Goal: Information Seeking & Learning: Understand process/instructions

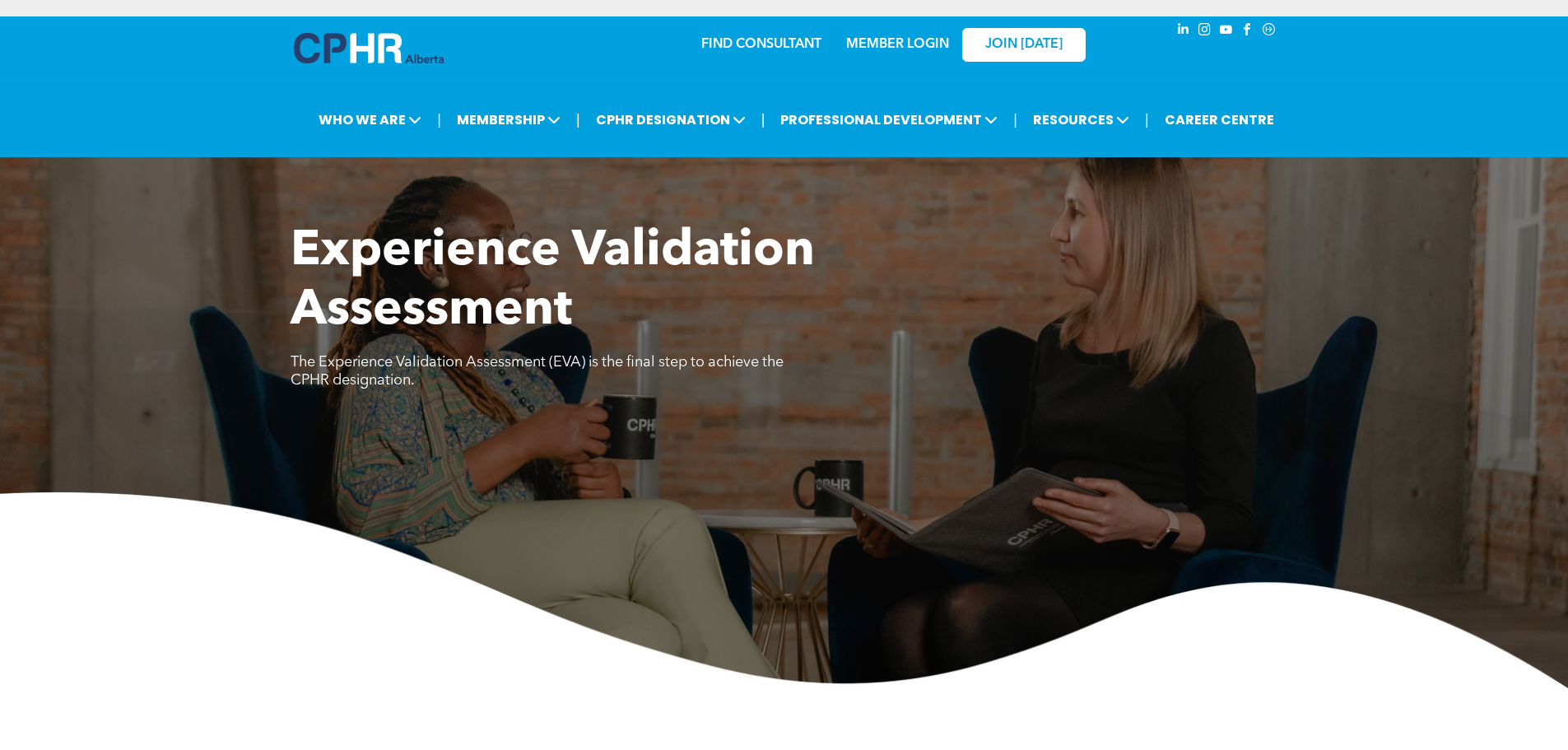
scroll to position [906, 0]
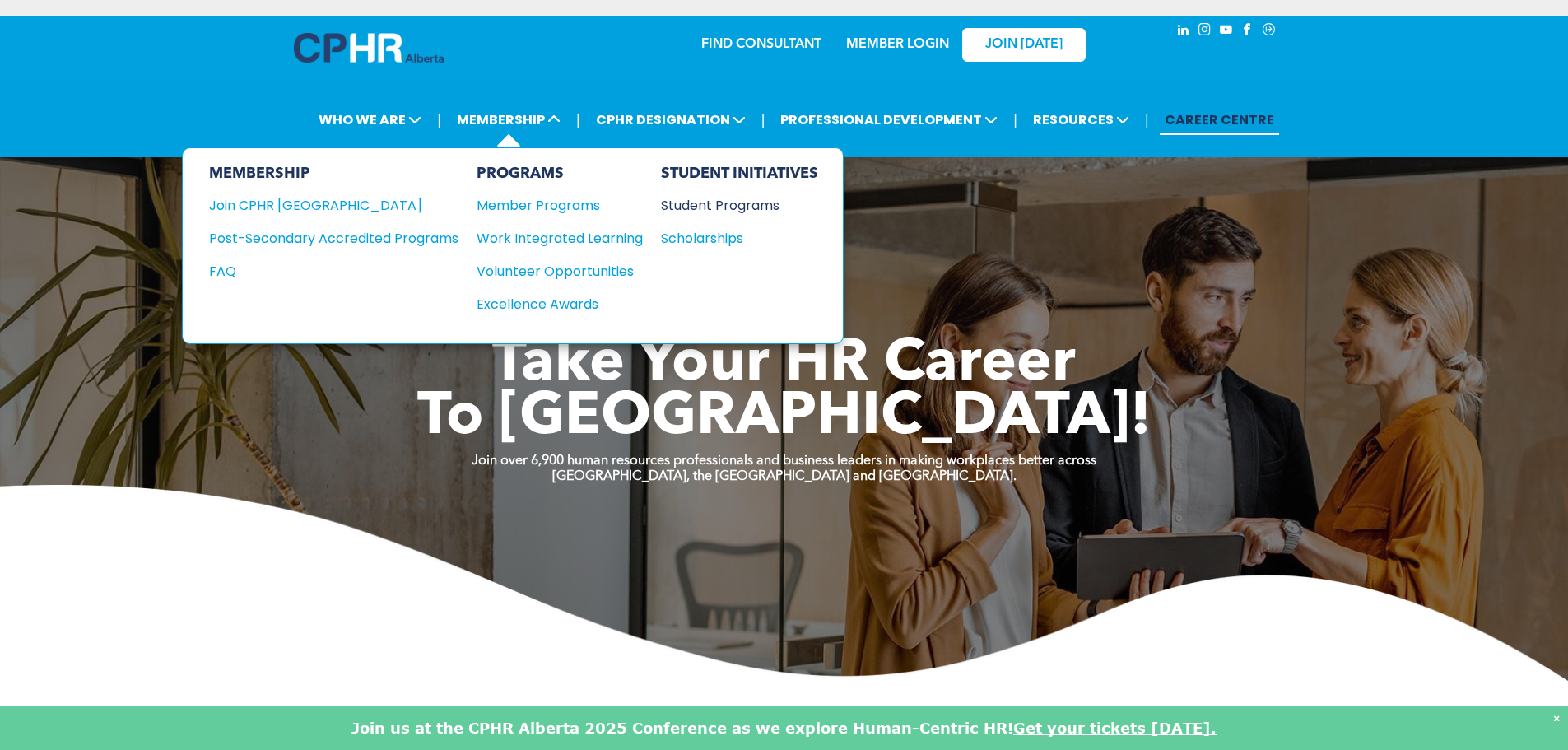
click at [710, 203] on div "Student Programs" at bounding box center [731, 205] width 142 height 21
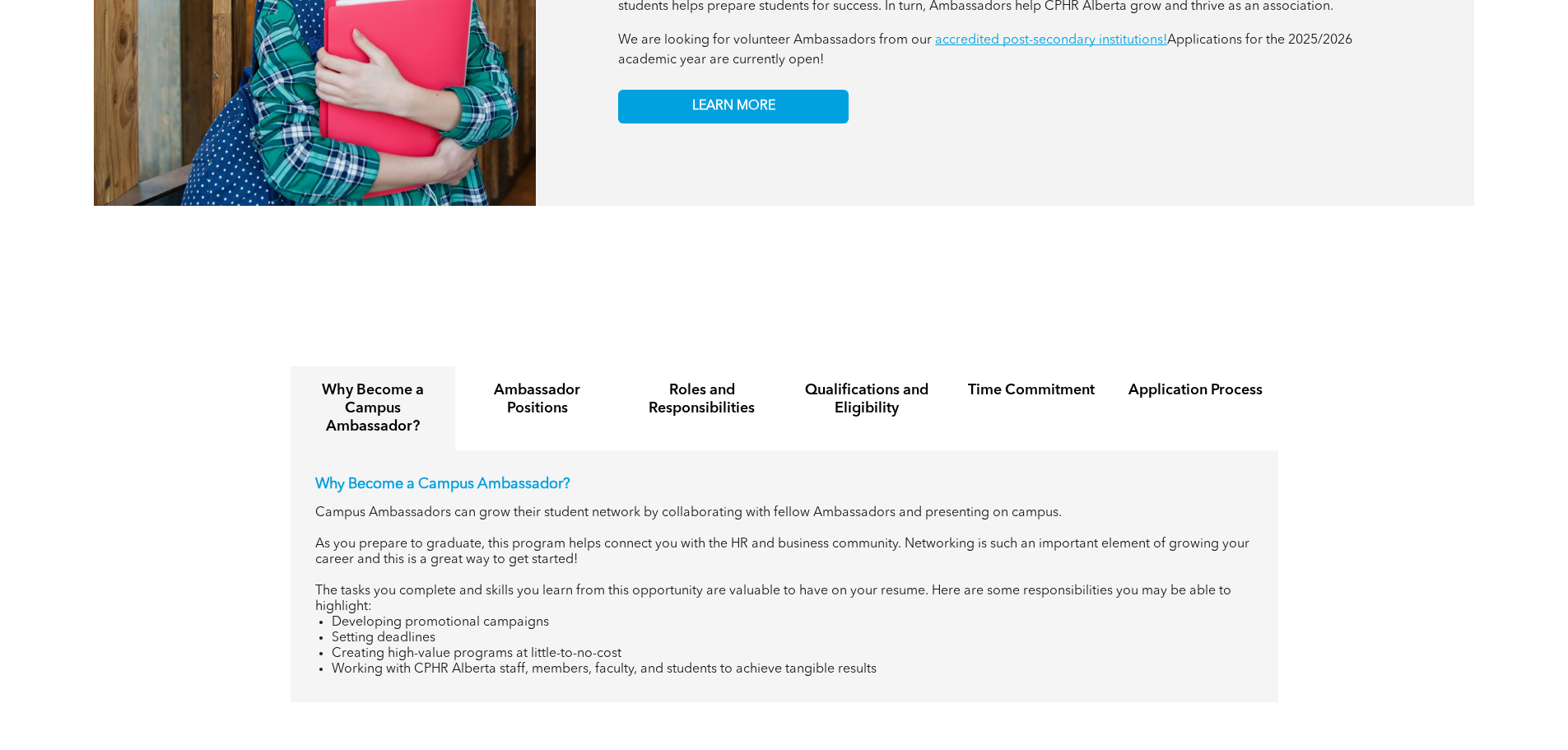
scroll to position [1810, 0]
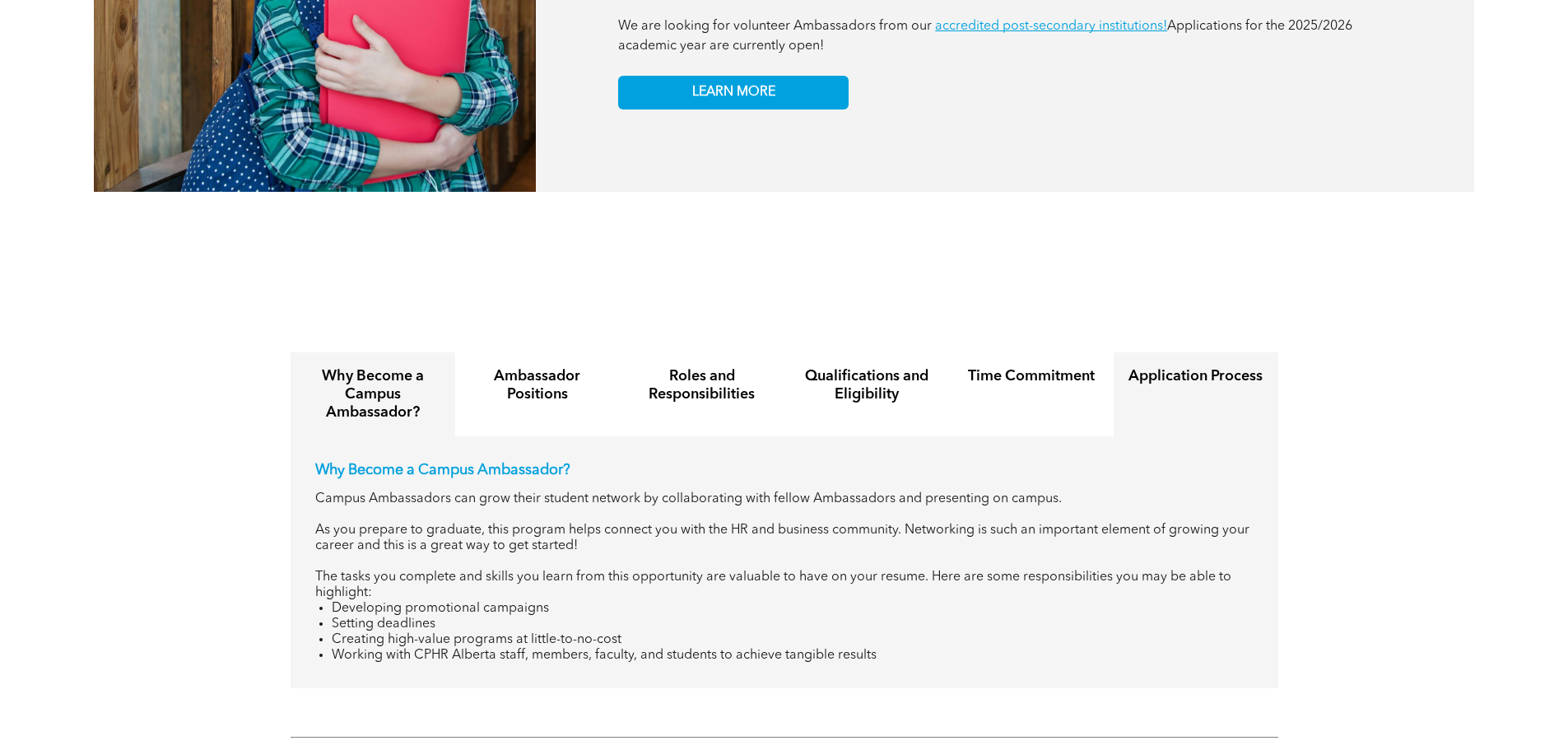
click at [1180, 374] on div "Application Process" at bounding box center [1195, 394] width 164 height 84
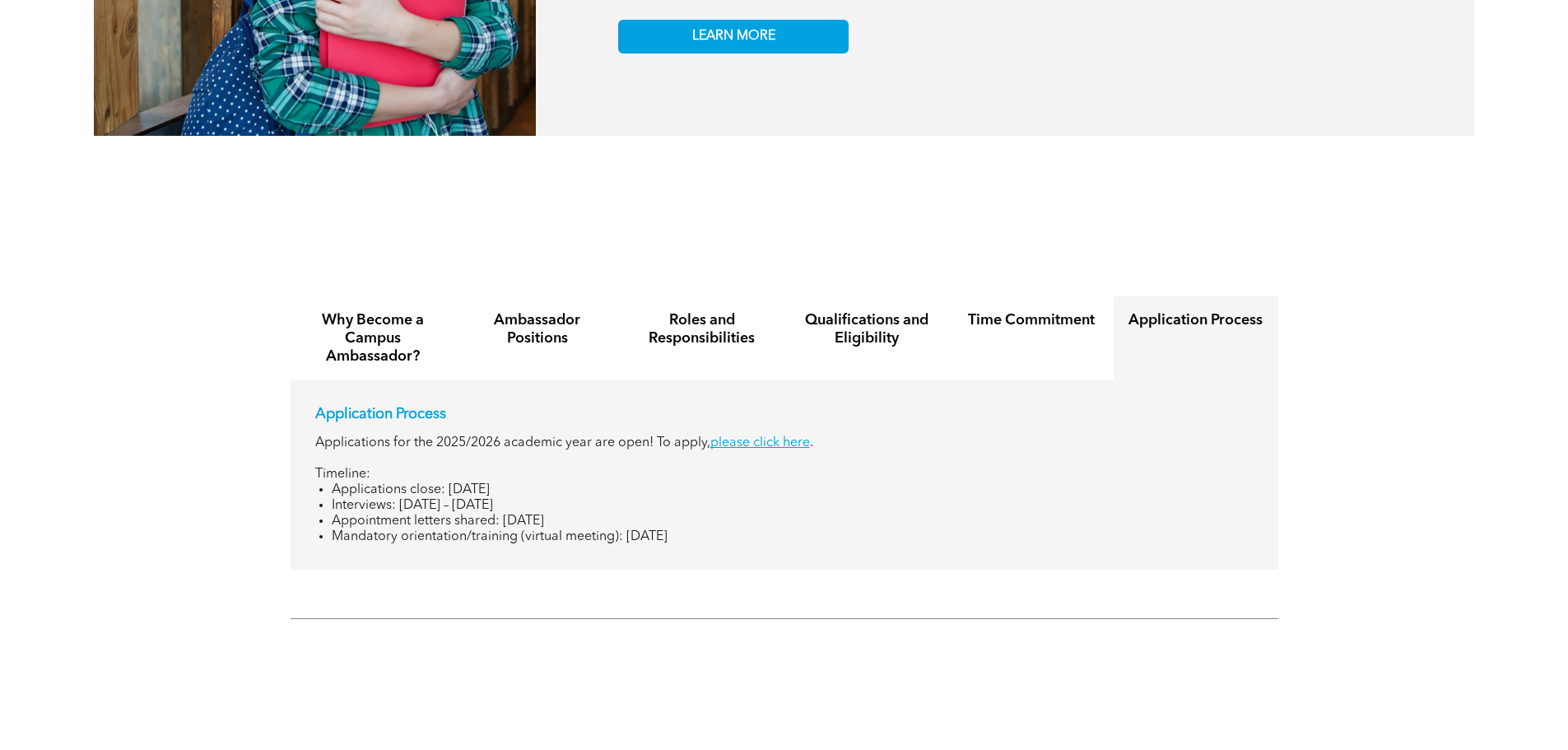
scroll to position [1893, 0]
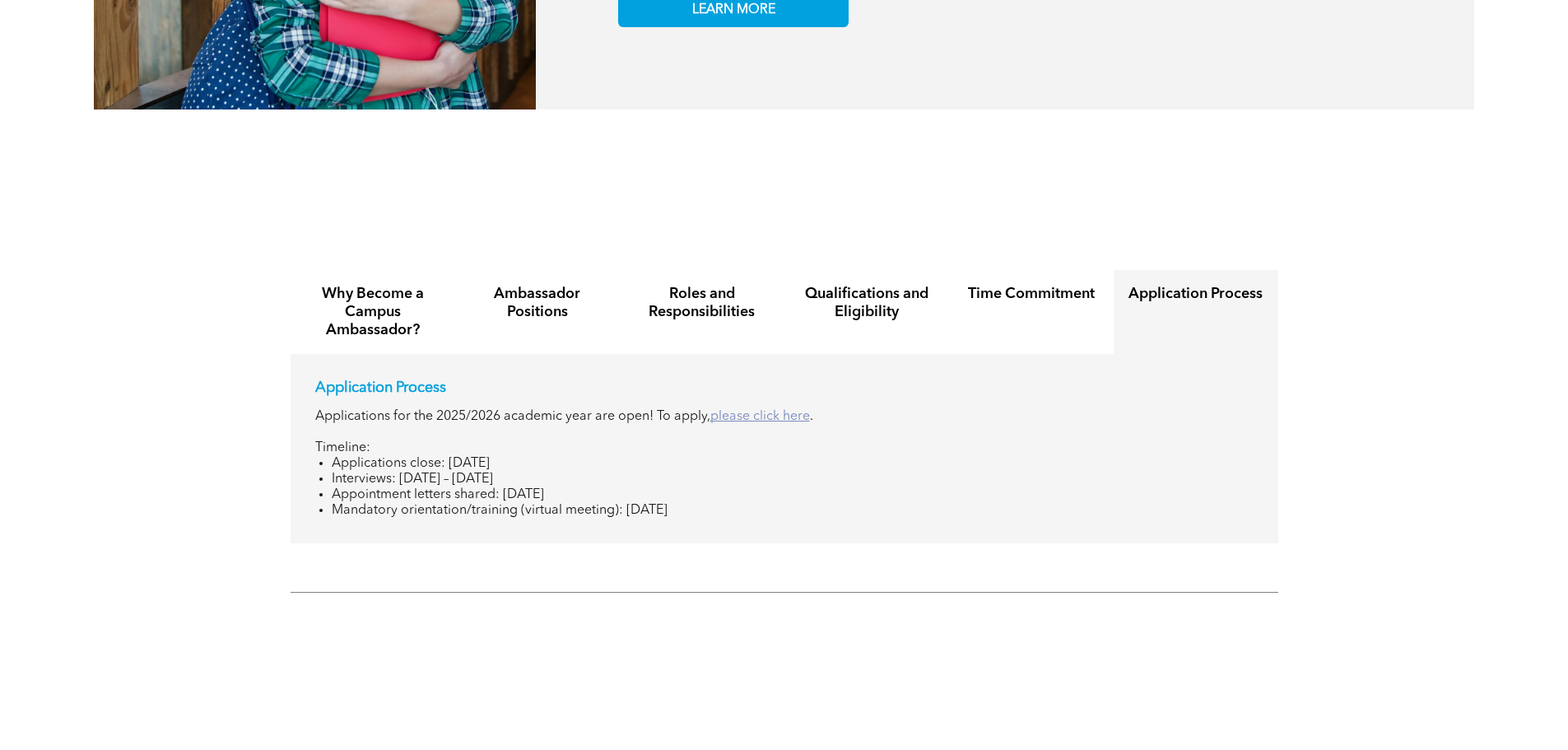
click at [779, 409] on link "please click here" at bounding box center [759, 415] width 99 height 13
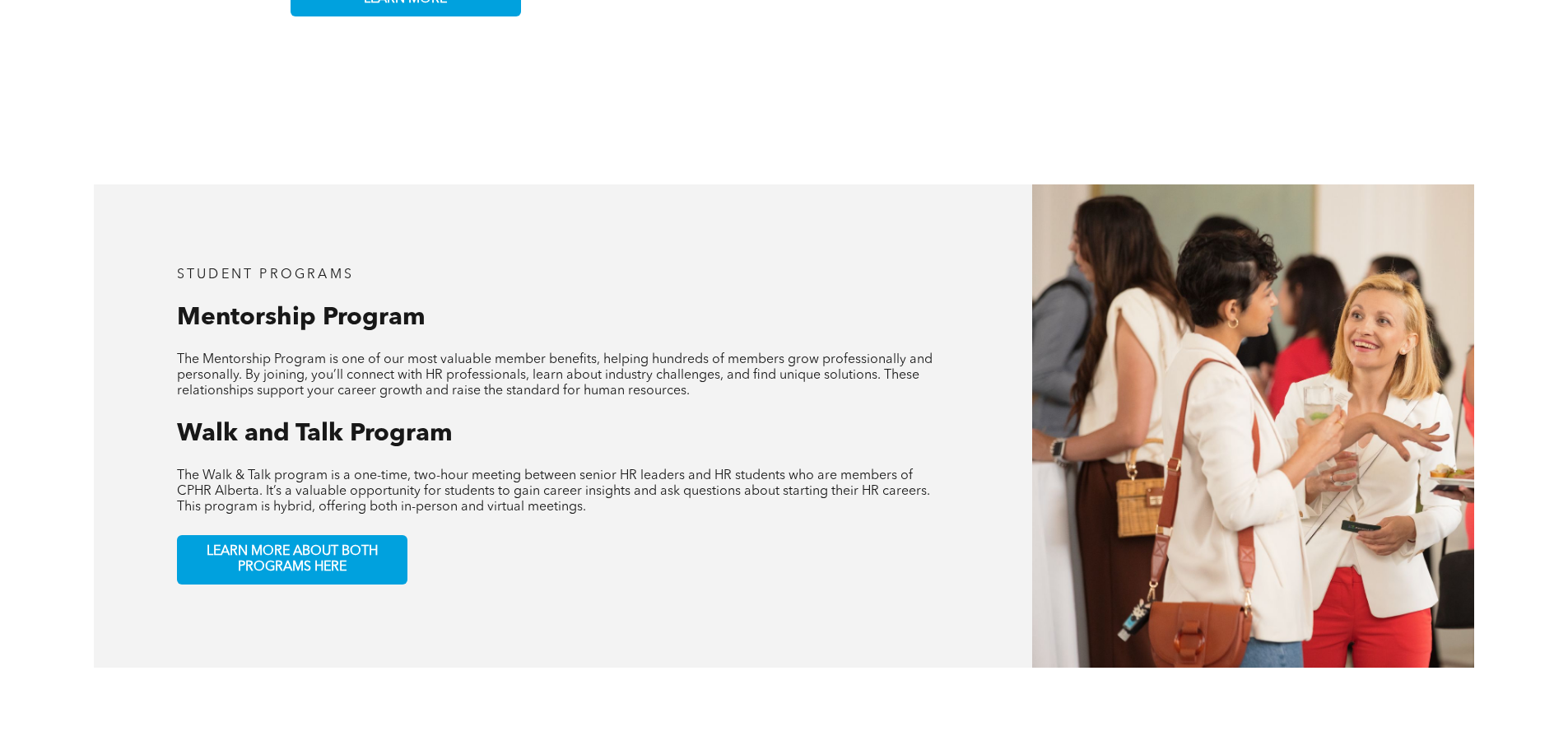
scroll to position [494, 0]
